Goal: Task Accomplishment & Management: Manage account settings

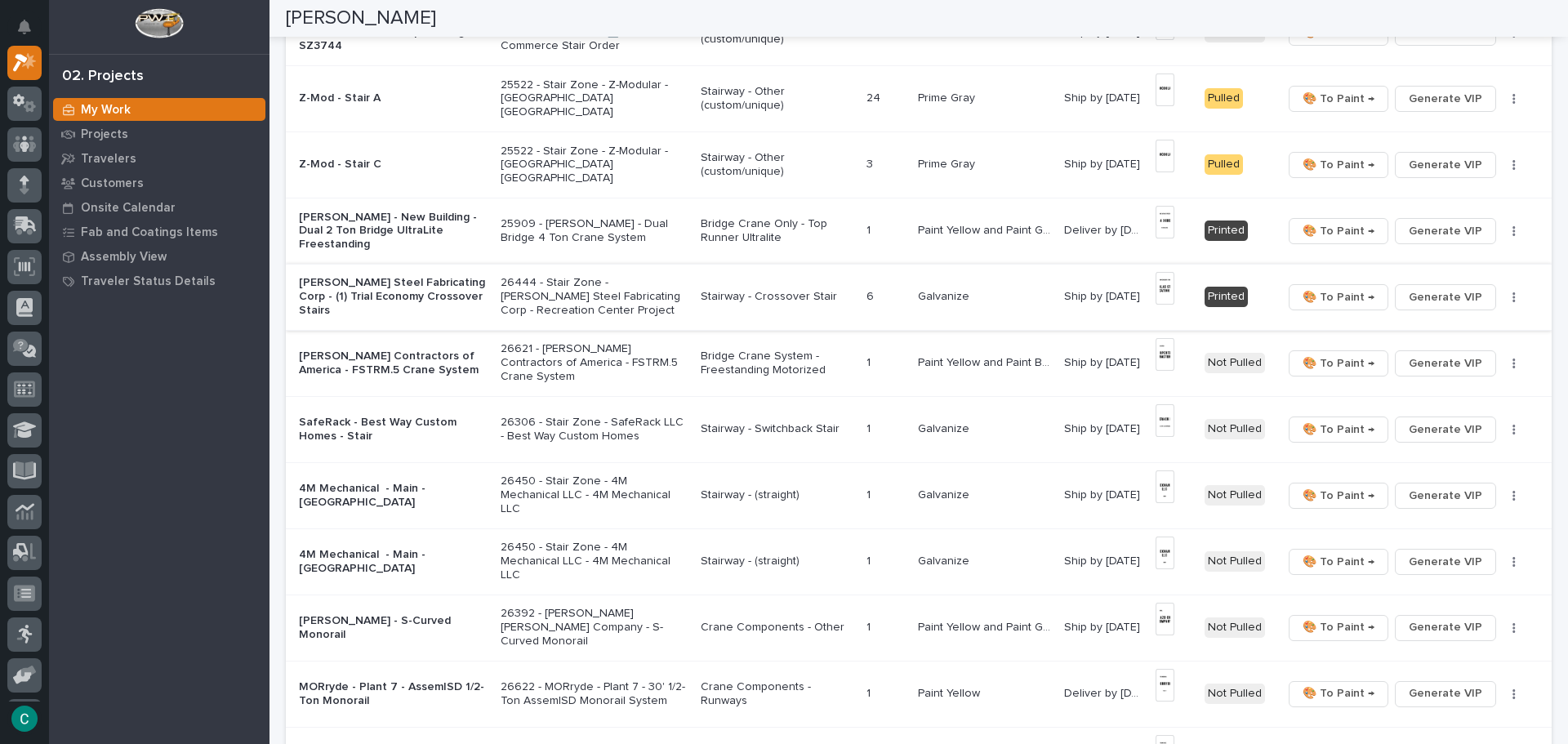
scroll to position [491, 0]
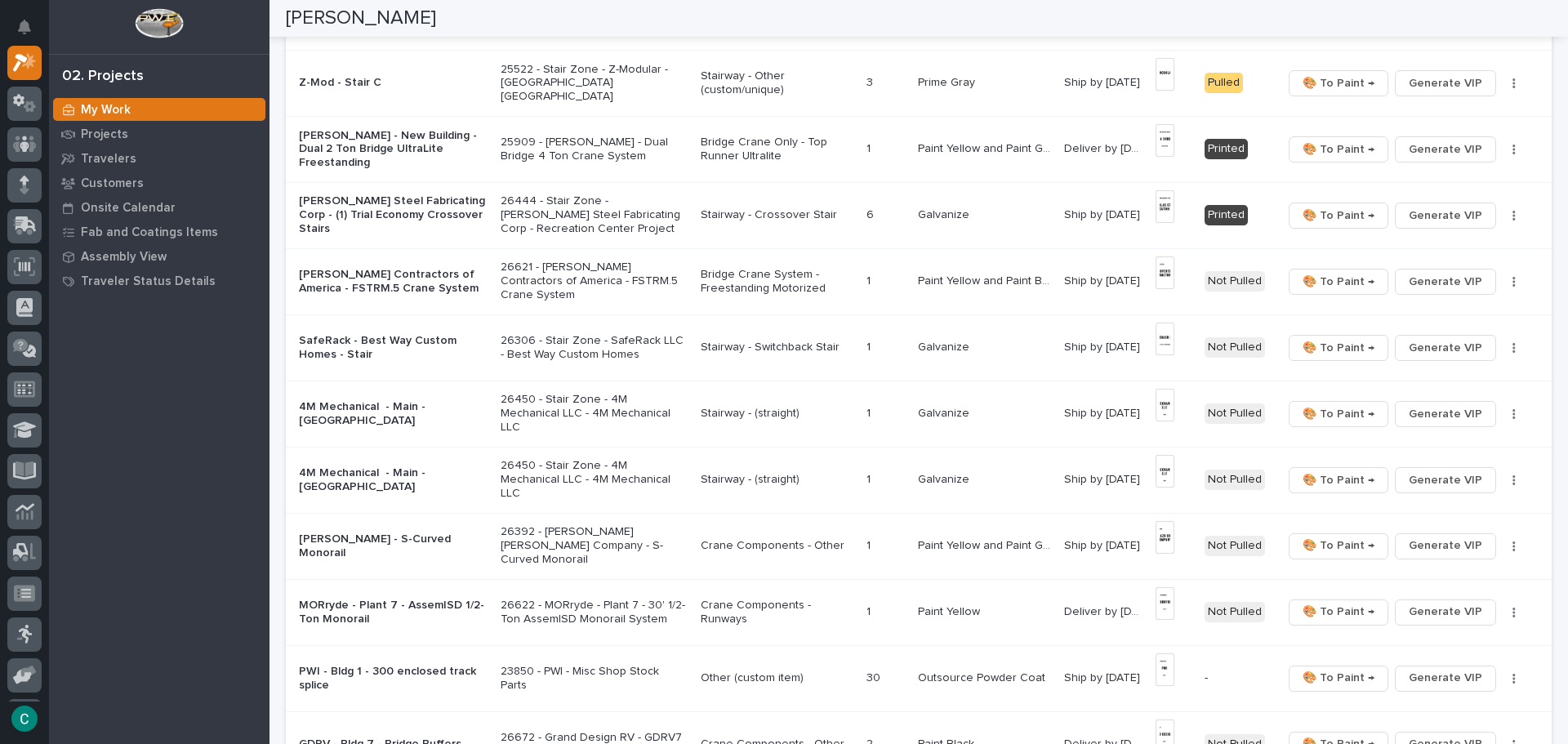
click at [967, 152] on p "Paint Yellow and Paint Gray" at bounding box center [987, 147] width 137 height 17
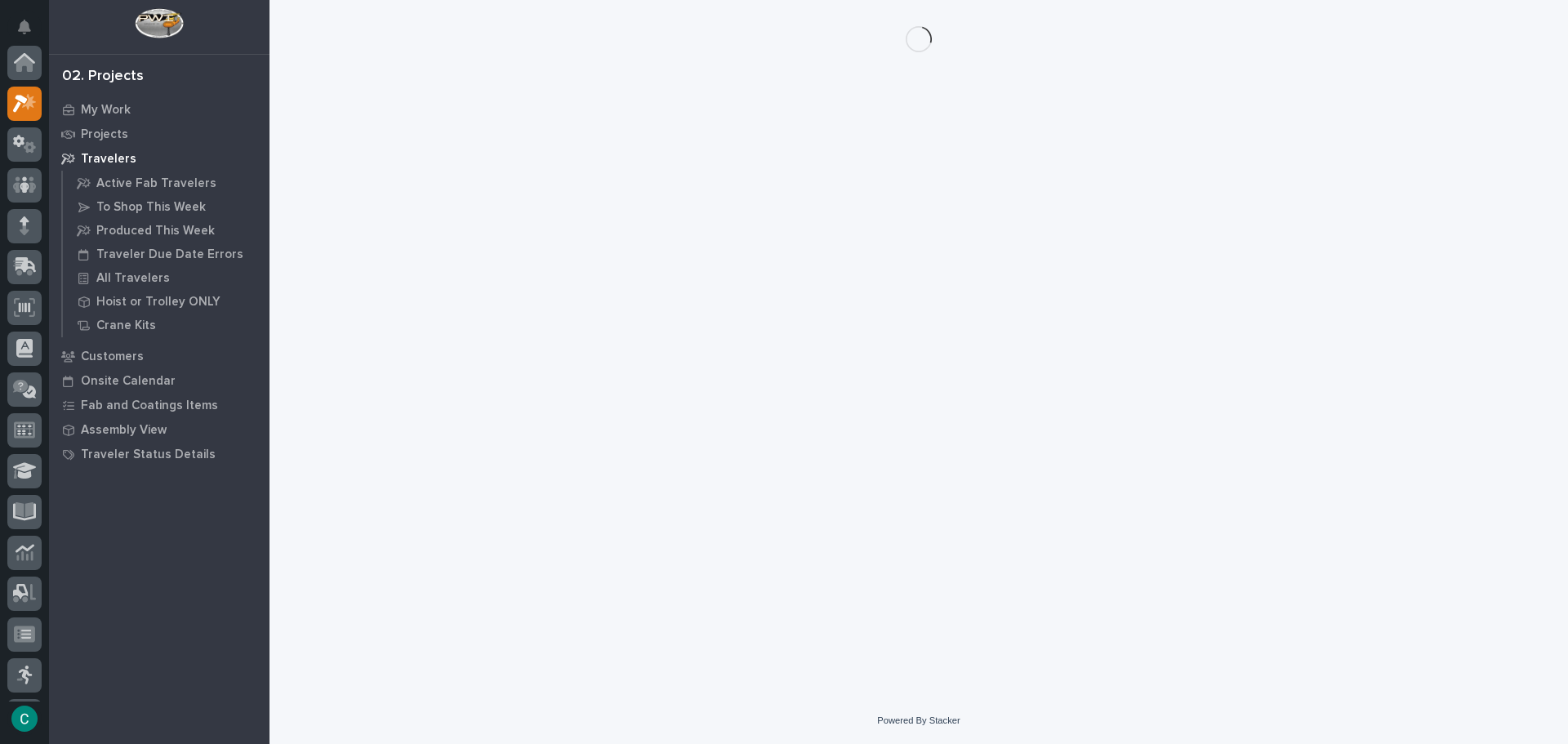
scroll to position [41, 0]
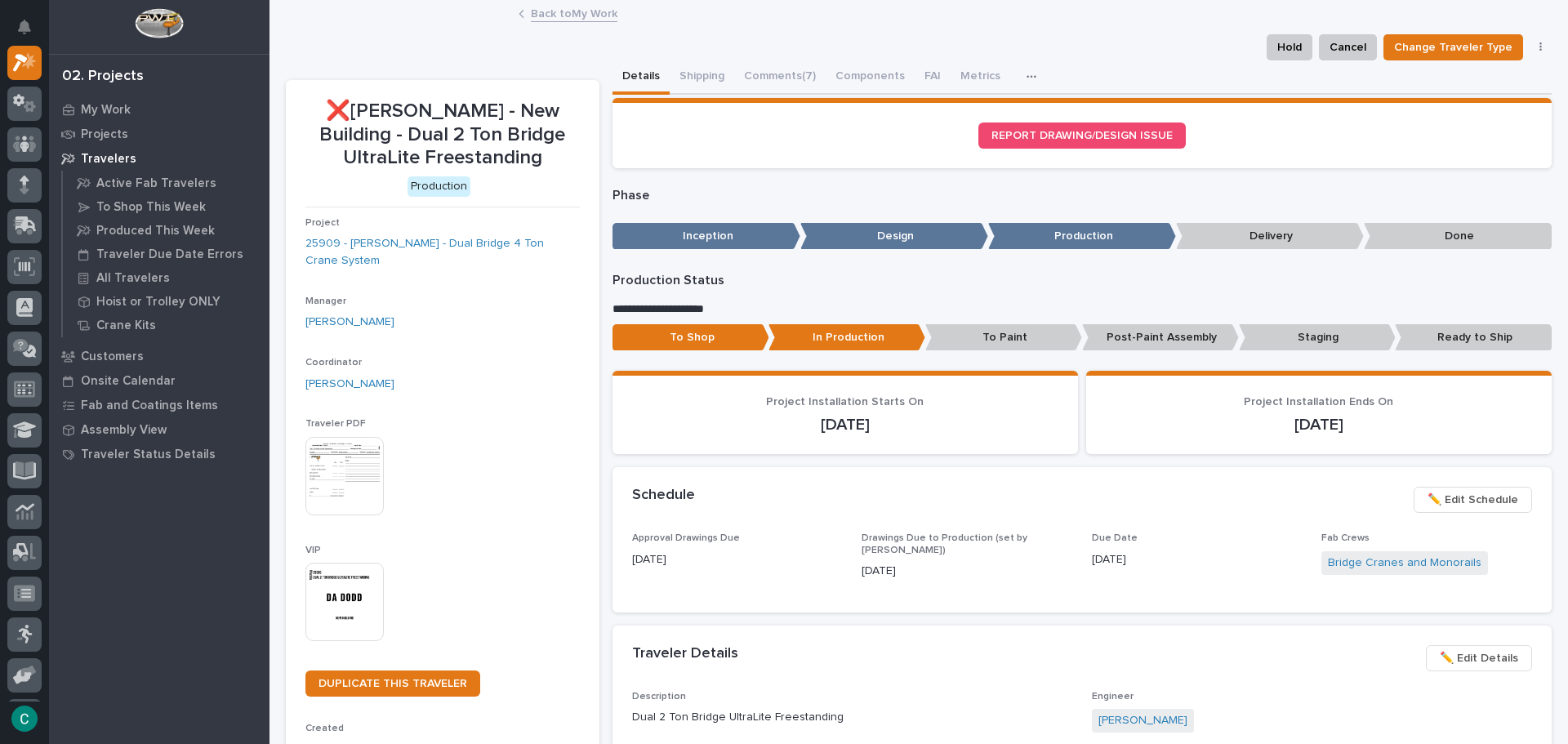
click at [555, 10] on link "Back to My Work" at bounding box center [573, 13] width 86 height 19
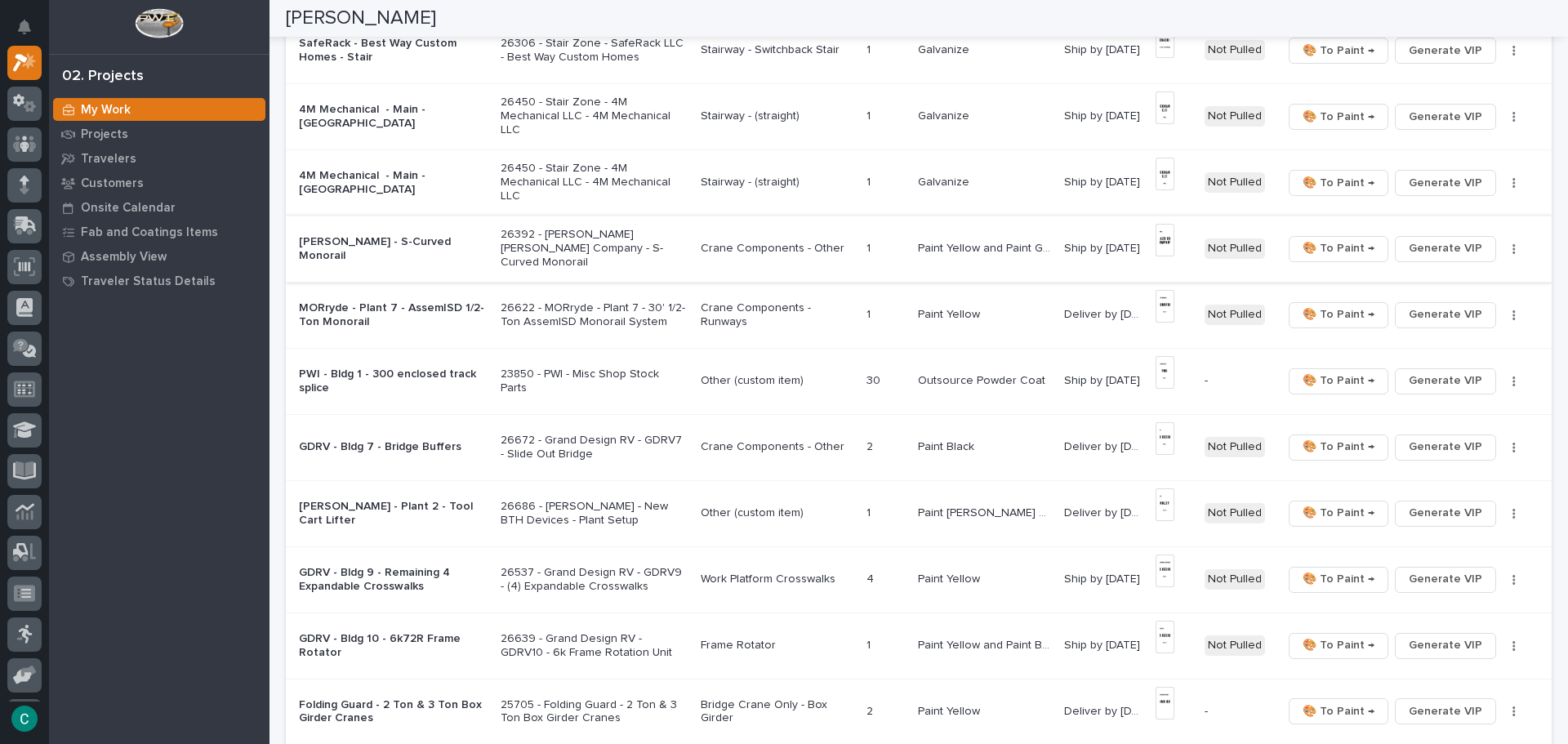
scroll to position [817, 0]
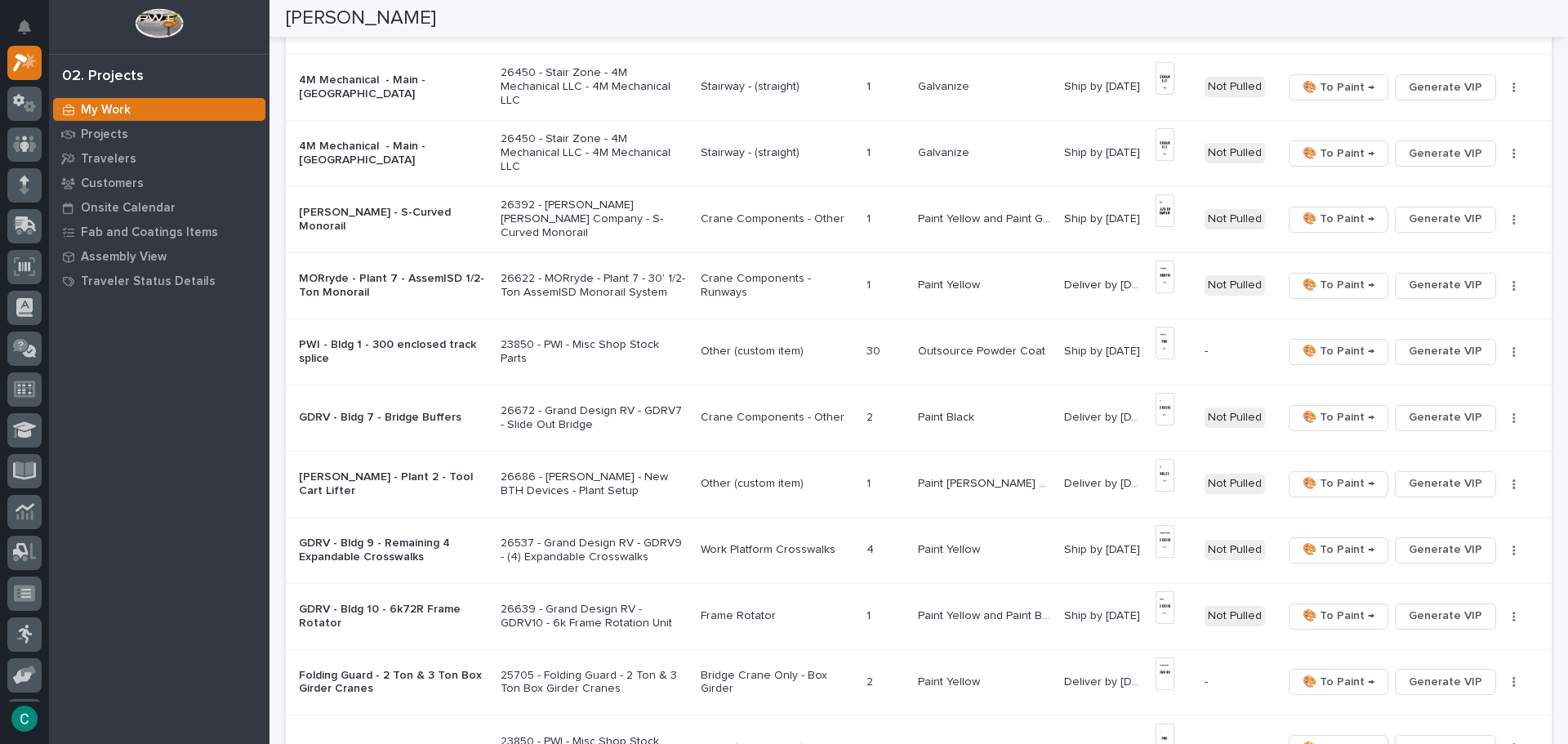
click at [806, 288] on p "Crane Components - Runways" at bounding box center [777, 286] width 153 height 27
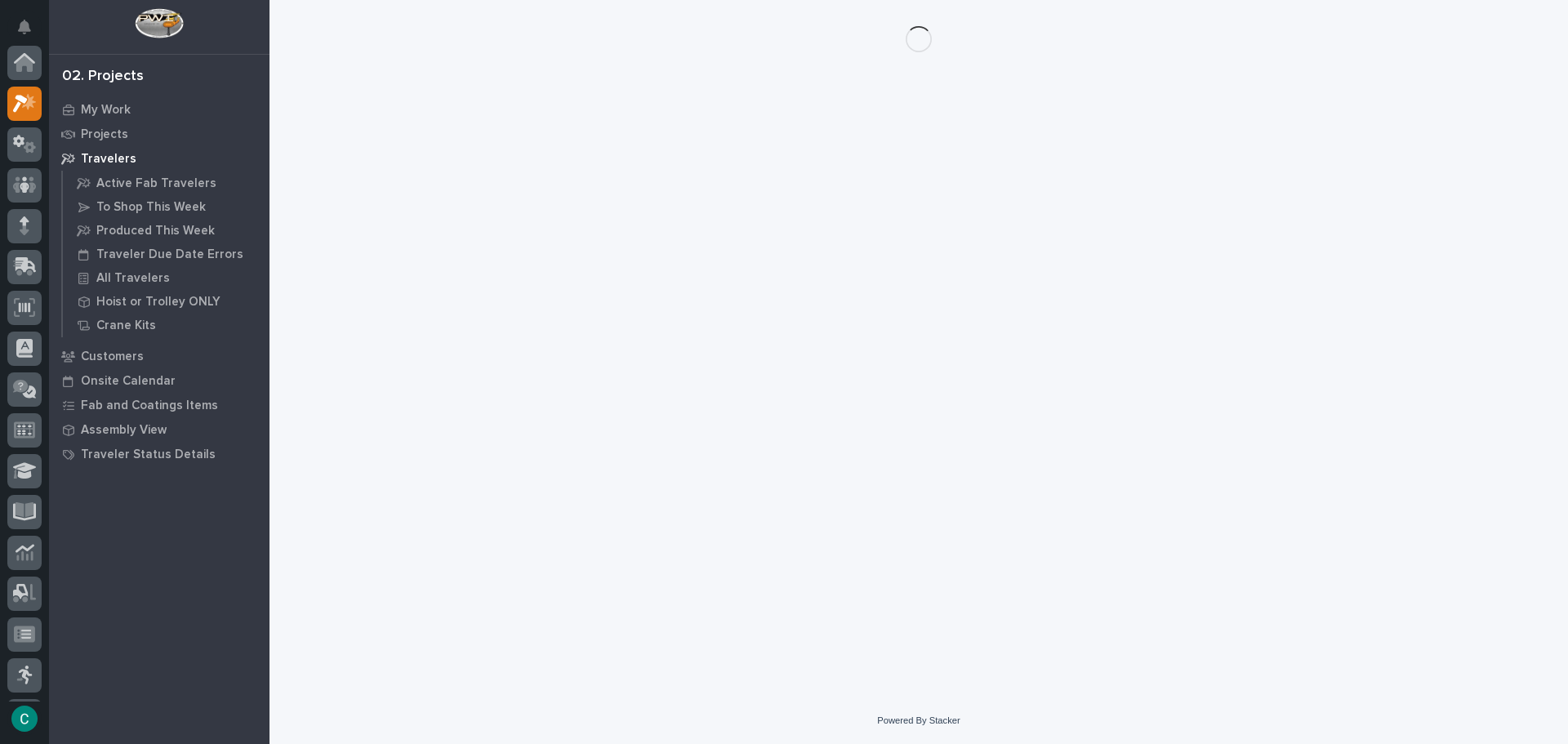
scroll to position [41, 0]
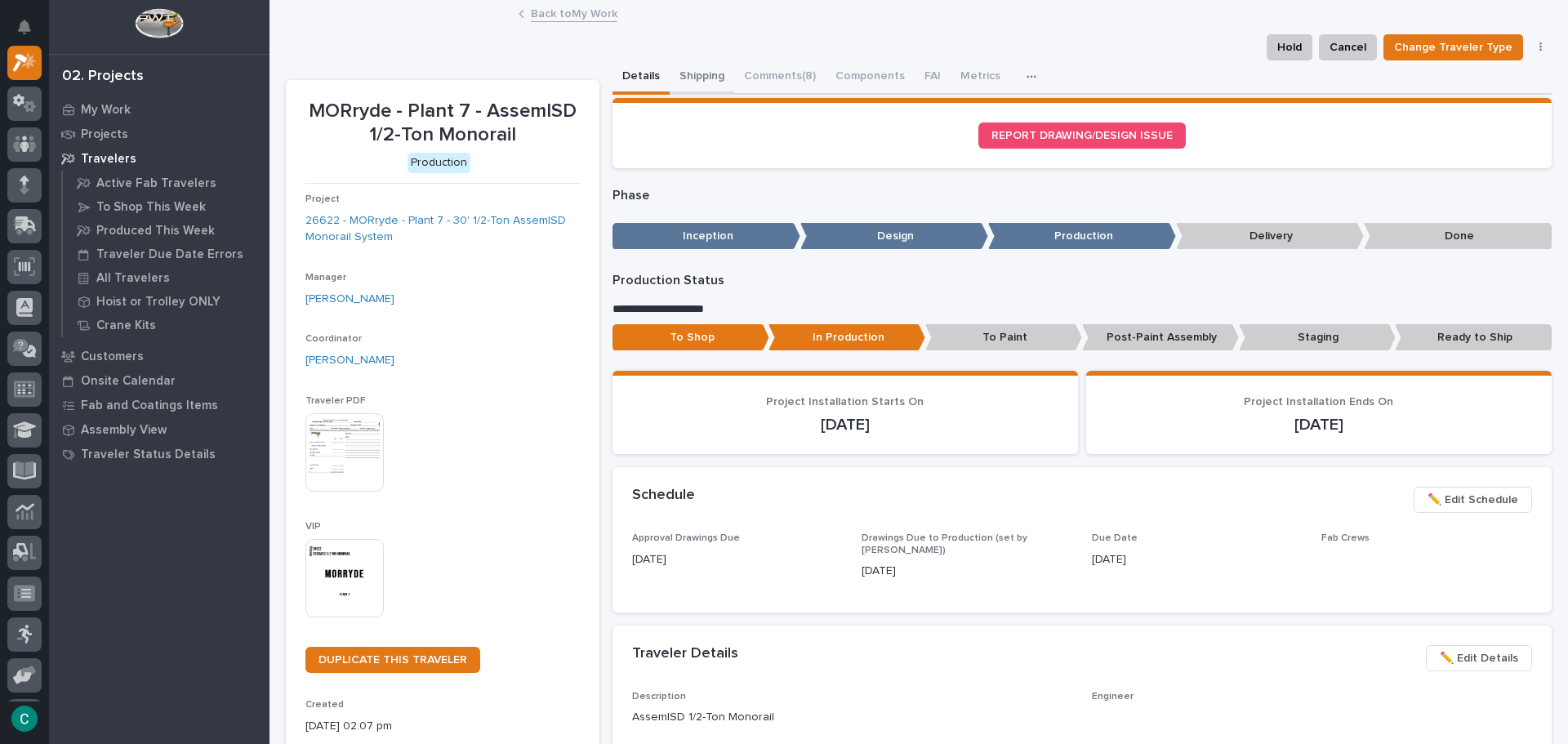
click at [704, 74] on button "Shipping" at bounding box center [701, 78] width 64 height 34
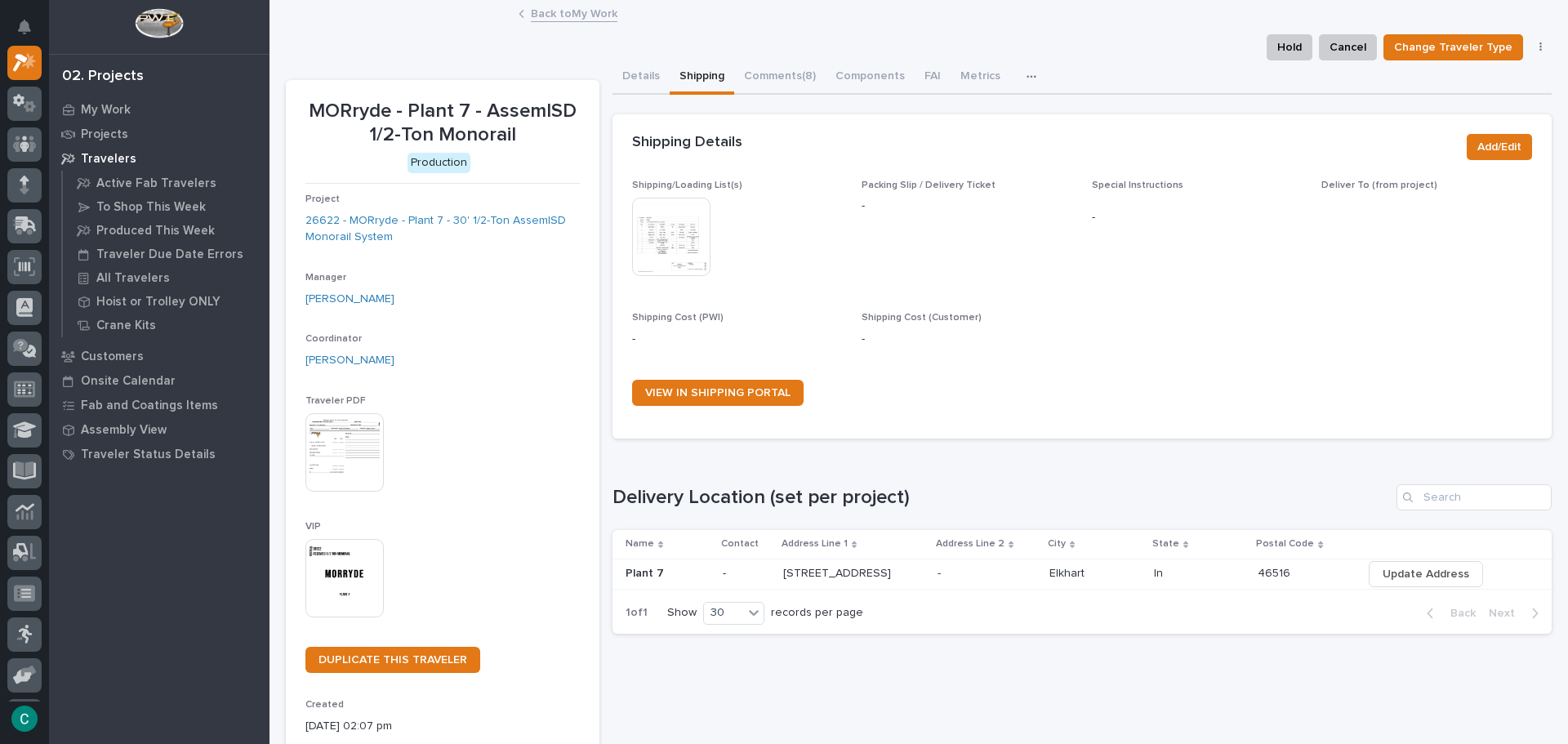
click at [687, 215] on img at bounding box center [672, 237] width 79 height 79
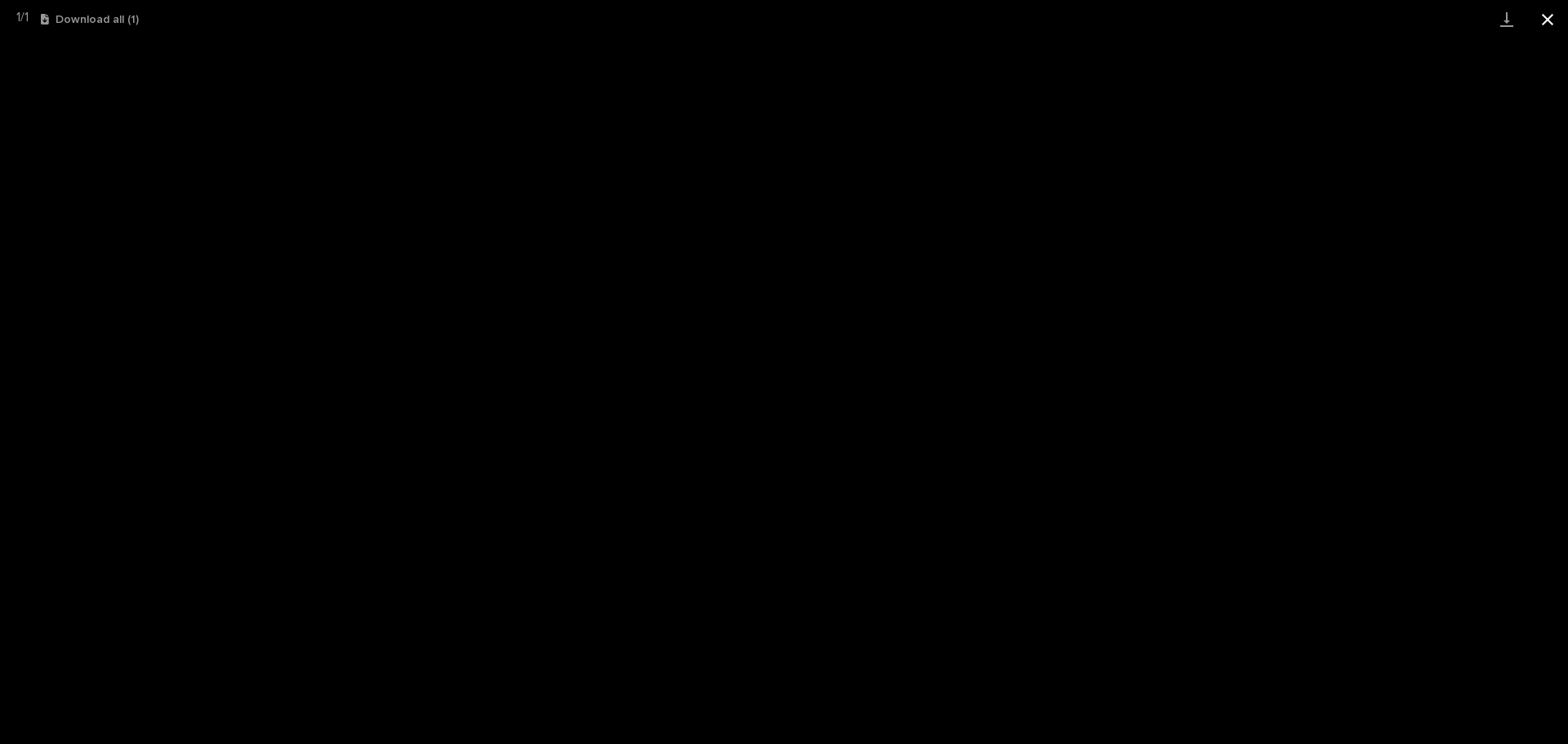
click at [1554, 26] on button "Close gallery" at bounding box center [1547, 19] width 41 height 39
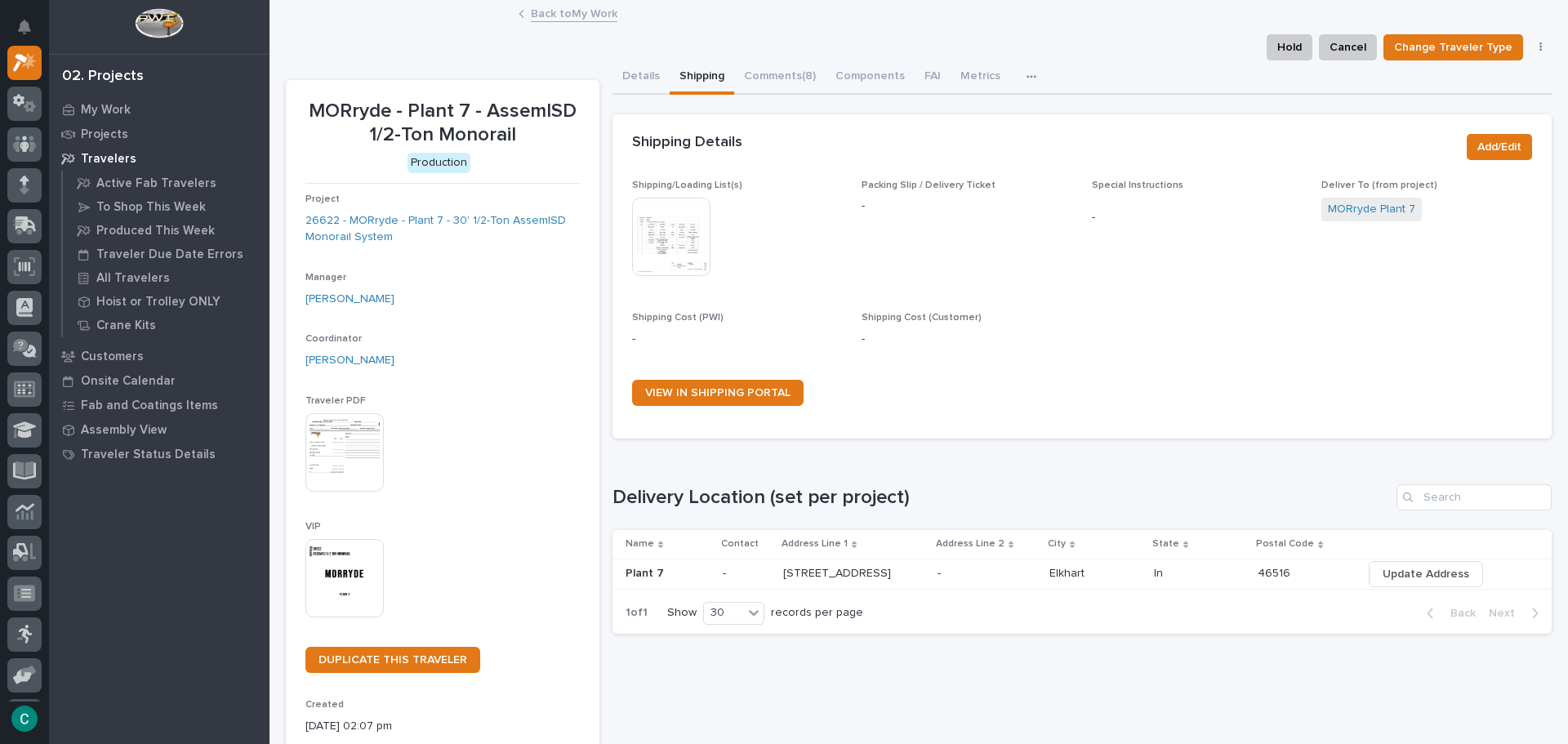
click at [557, 15] on link "Back to My Work" at bounding box center [573, 13] width 86 height 19
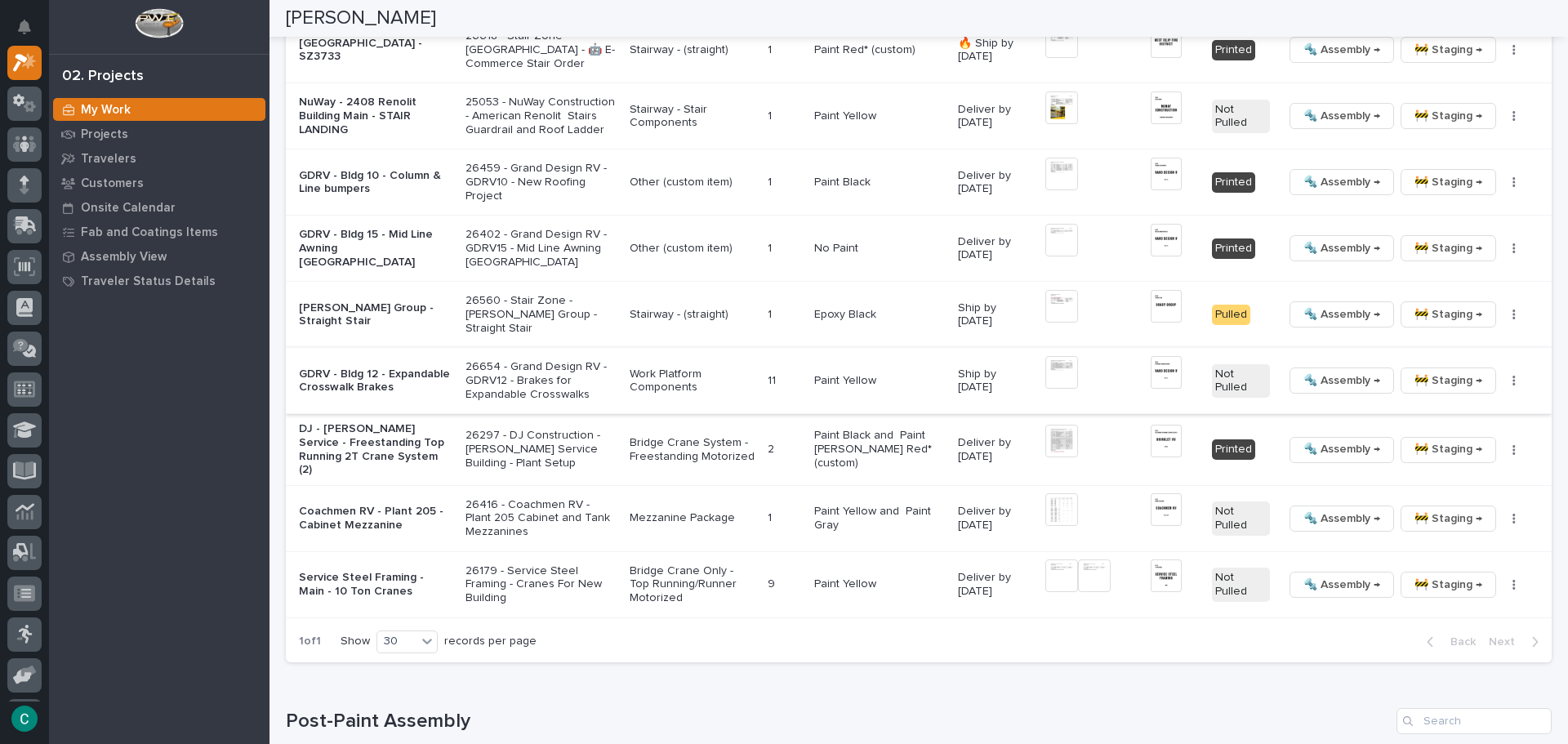
scroll to position [1716, 0]
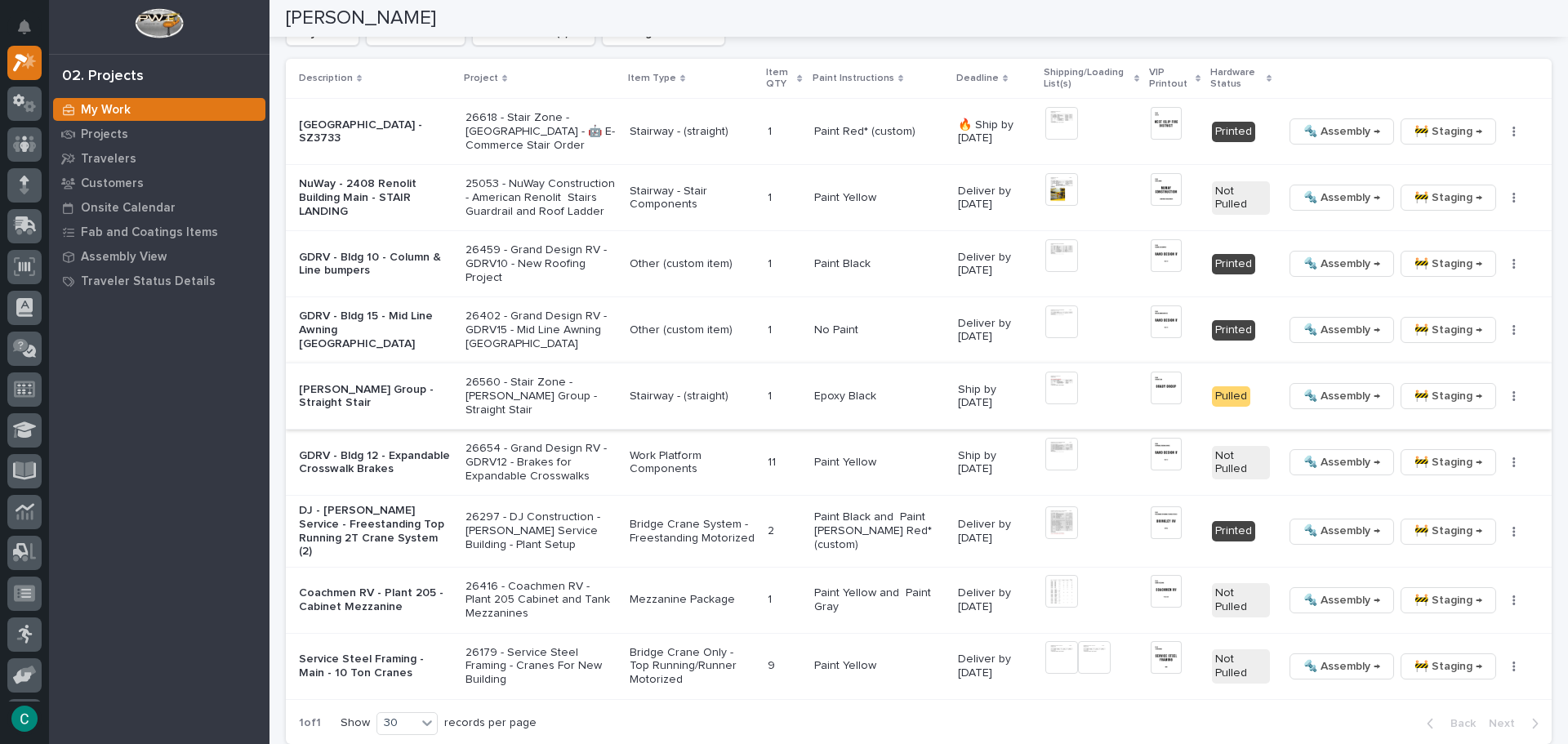
click at [1435, 400] on span "🚧 Staging →" at bounding box center [1448, 396] width 68 height 20
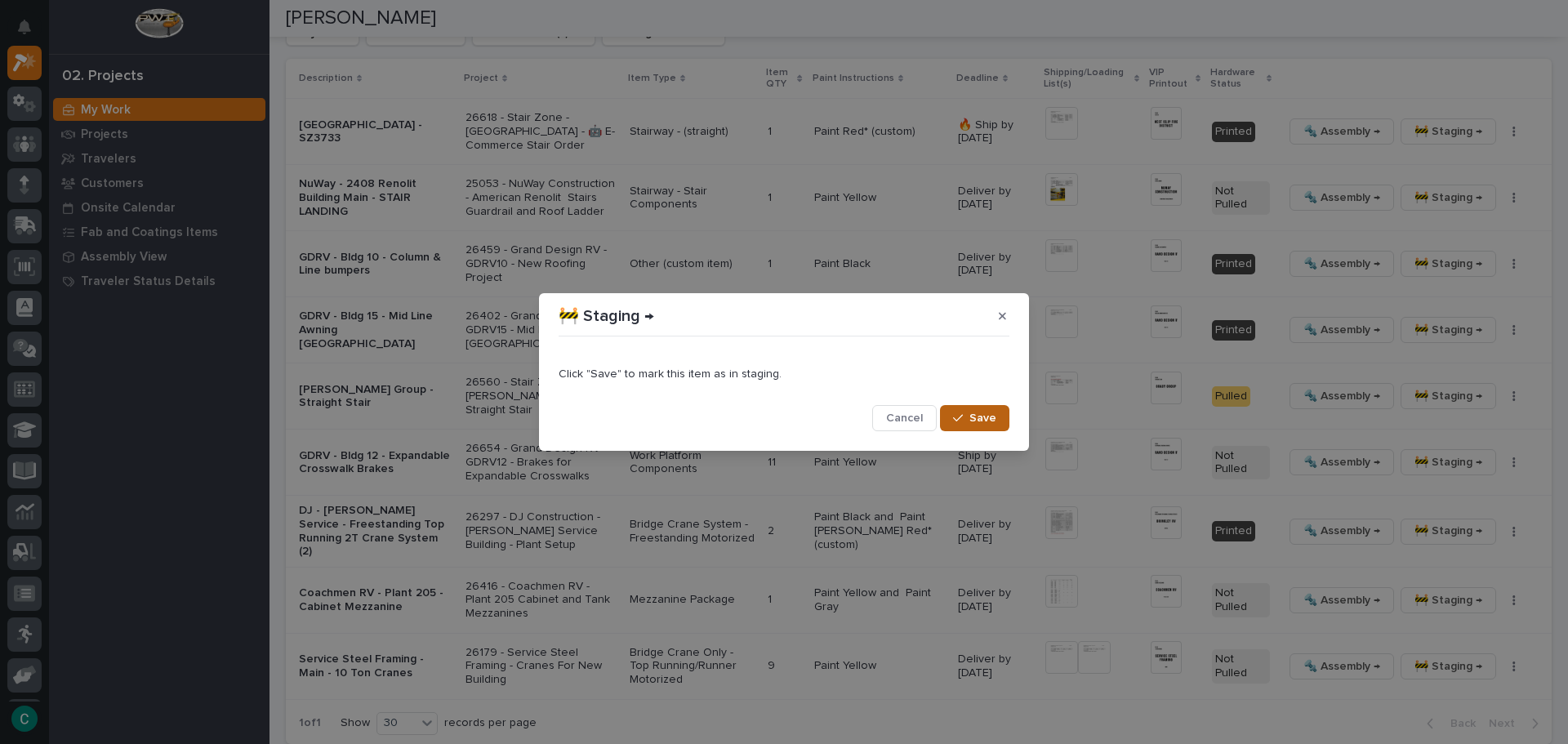
click at [980, 419] on span "Save" at bounding box center [983, 418] width 27 height 15
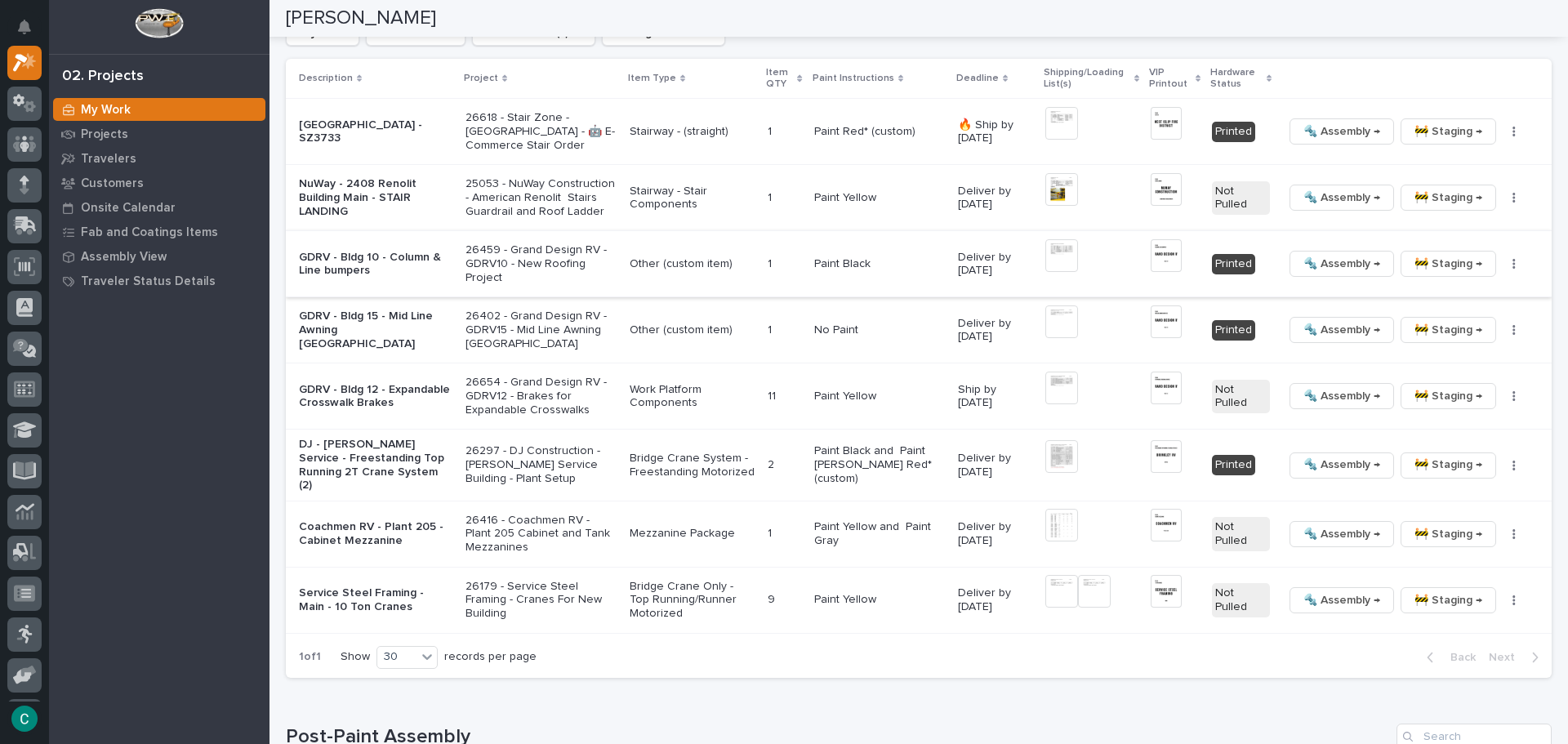
click at [1050, 259] on img at bounding box center [1061, 256] width 33 height 33
click at [1415, 267] on span "🚧 Staging →" at bounding box center [1448, 264] width 68 height 20
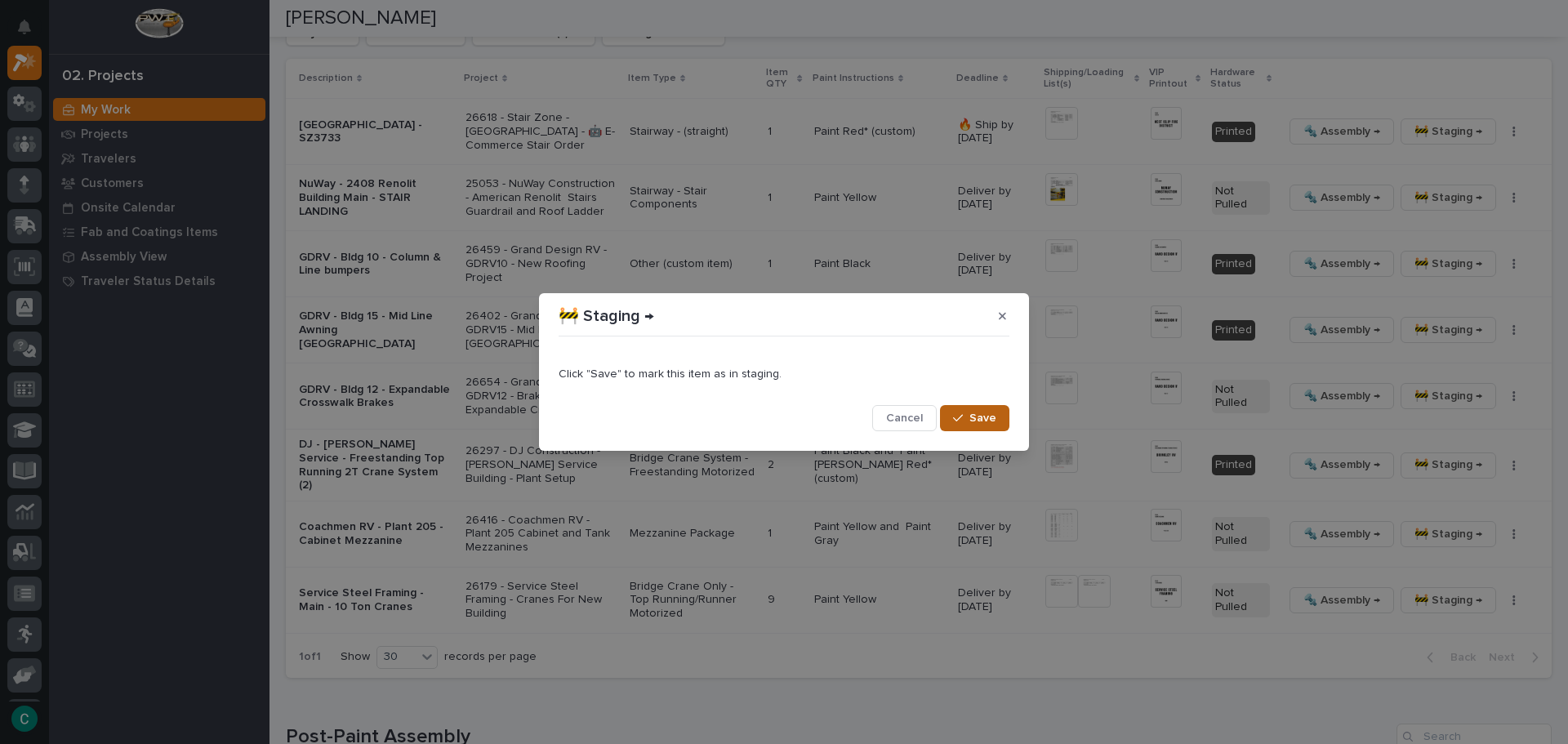
click at [978, 422] on span "Save" at bounding box center [983, 418] width 27 height 15
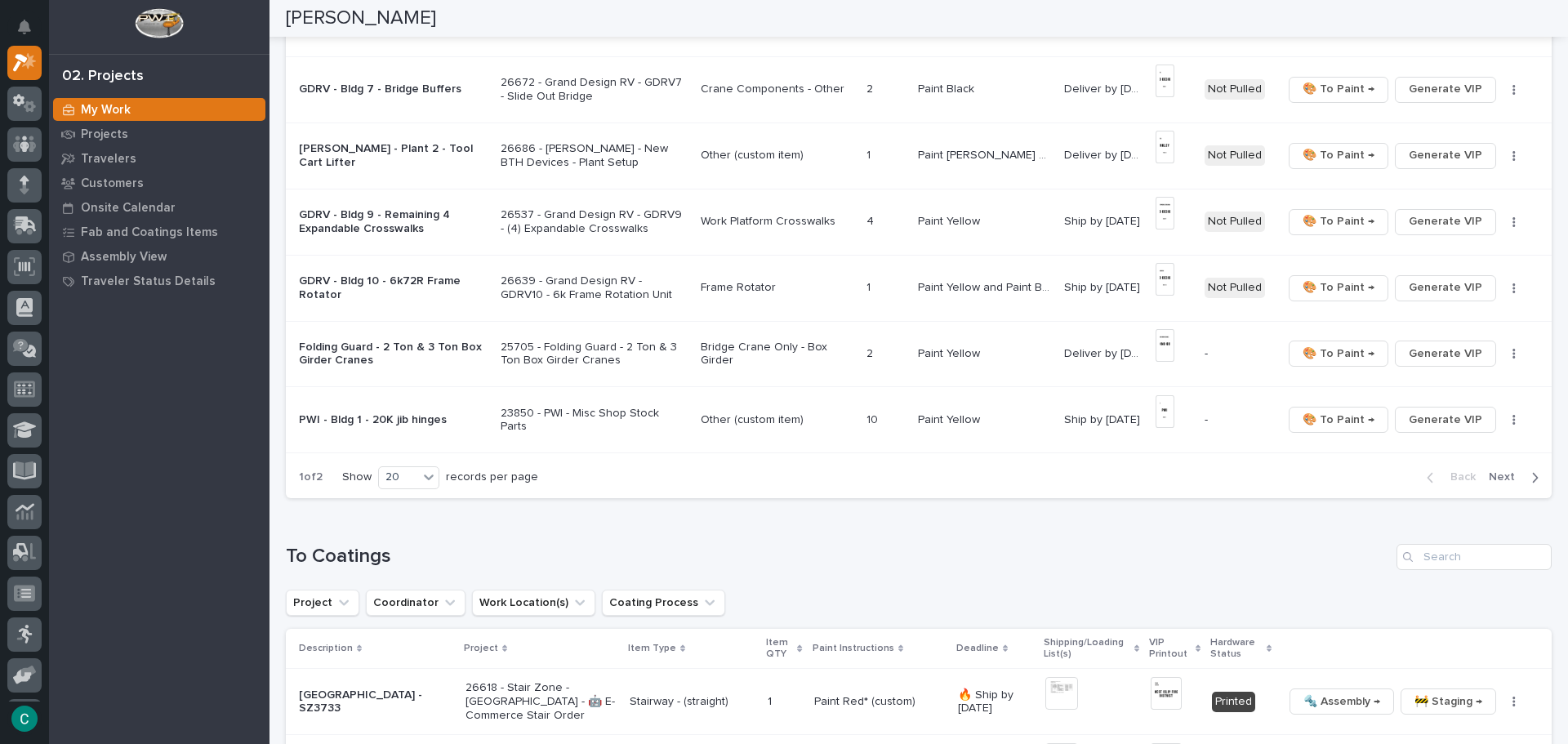
scroll to position [1144, 0]
click at [1503, 478] on span "Next" at bounding box center [1506, 479] width 36 height 15
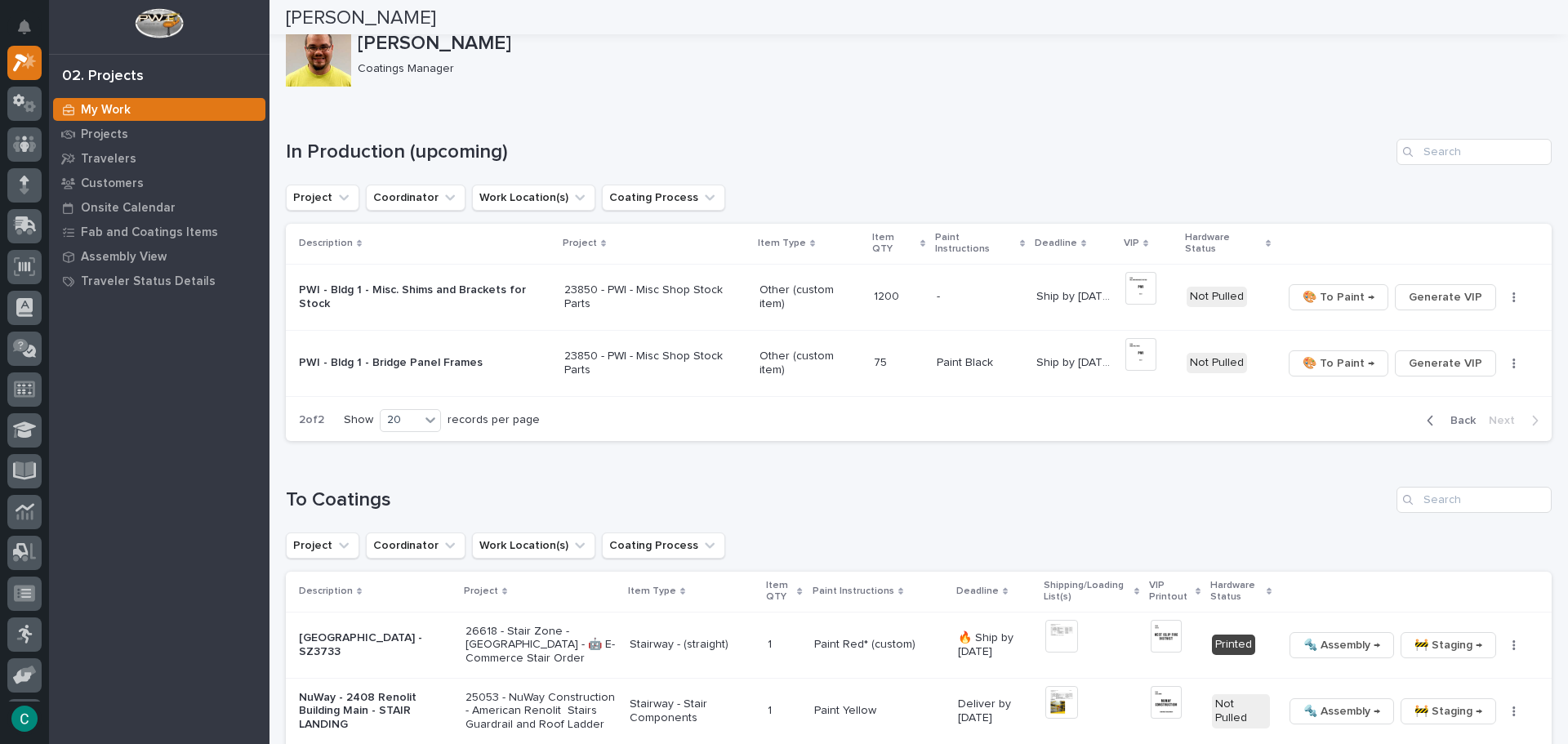
scroll to position [0, 0]
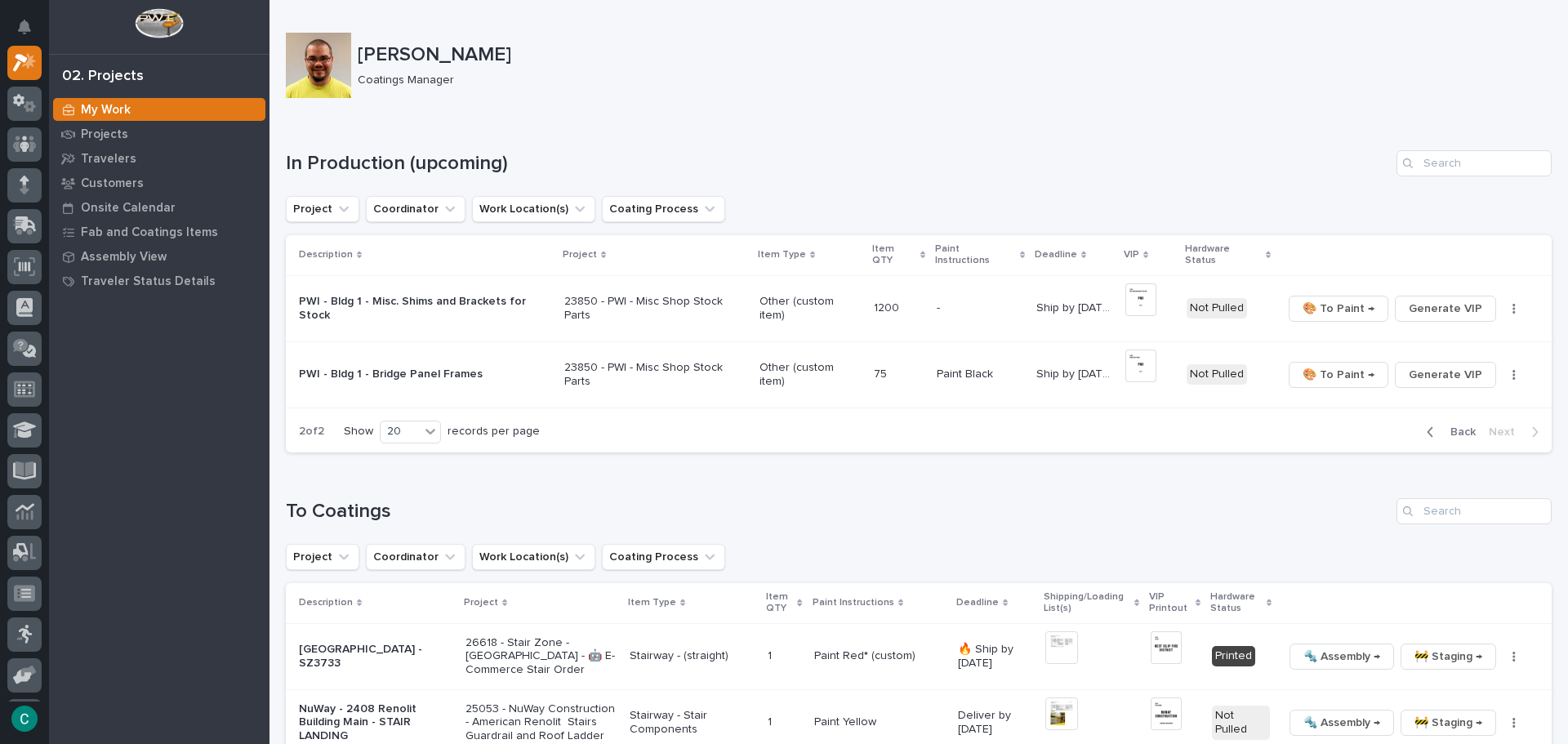
click at [1443, 425] on span "Back" at bounding box center [1458, 432] width 35 height 15
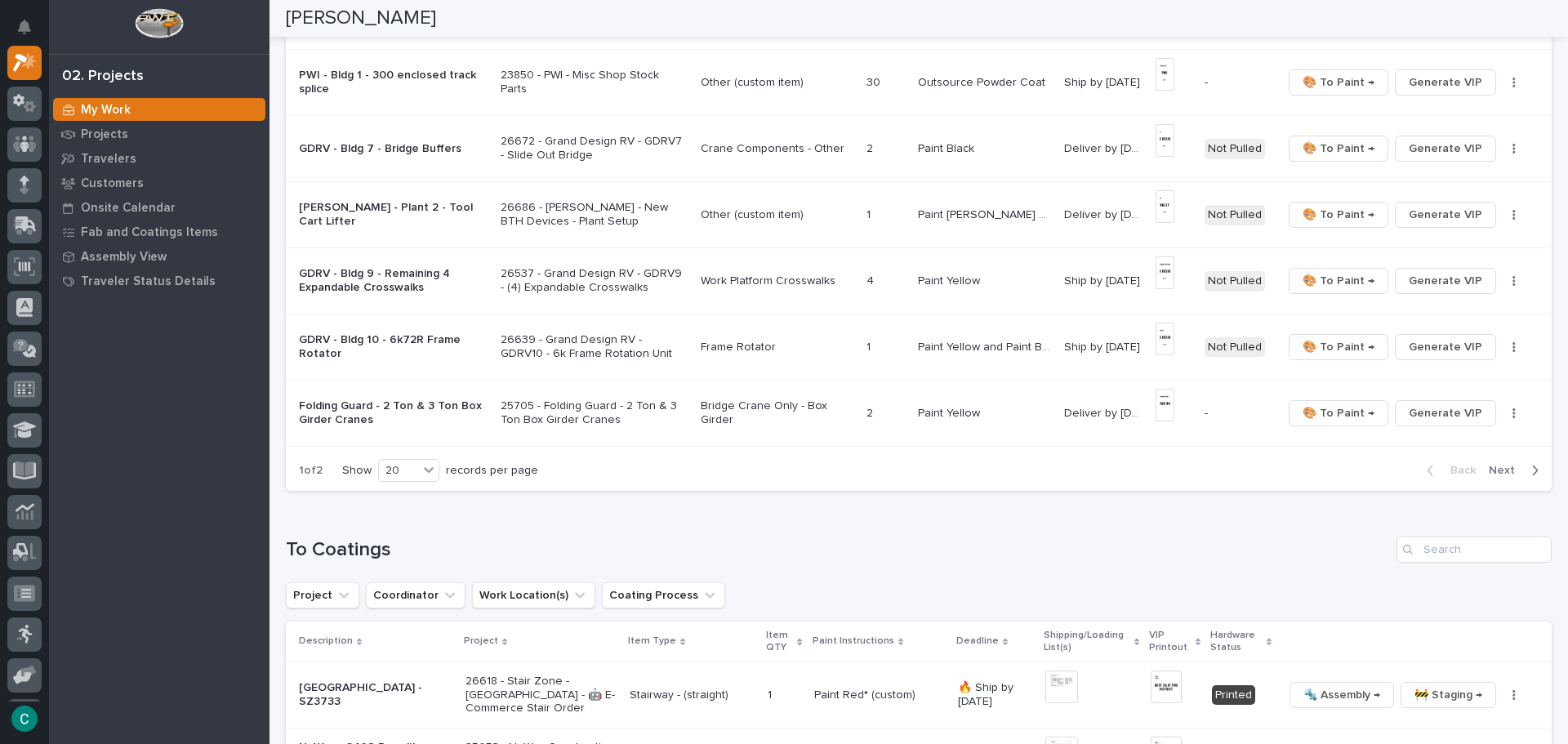
scroll to position [1133, 0]
